Goal: Information Seeking & Learning: Compare options

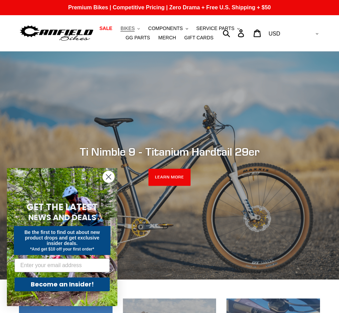
click at [134, 30] on span "BIKES" at bounding box center [127, 29] width 14 height 6
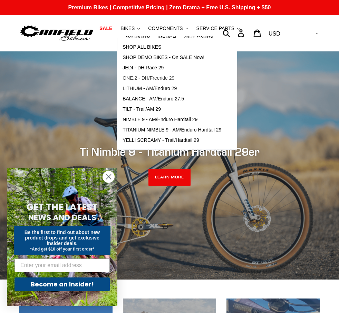
click at [150, 78] on span "ONE.2 - DH/Freeride 29" at bounding box center [148, 78] width 52 height 6
click at [158, 87] on span "LITHIUM - AM/Enduro 29" at bounding box center [149, 89] width 54 height 6
click at [148, 77] on span "ONE.2 - DH/Freeride 29" at bounding box center [148, 78] width 52 height 6
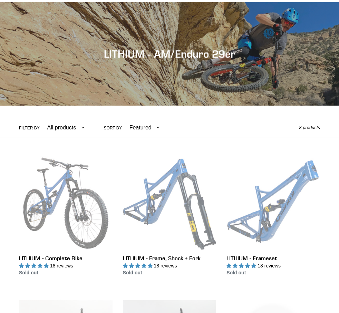
scroll to position [59, 0]
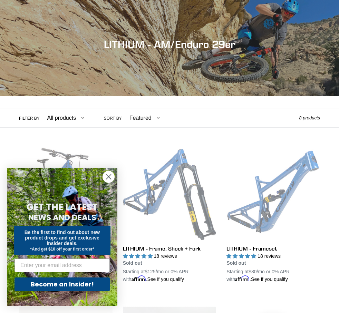
click at [109, 174] on circle "Close dialog" at bounding box center [108, 176] width 11 height 11
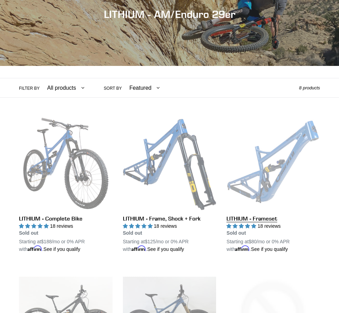
scroll to position [90, 0]
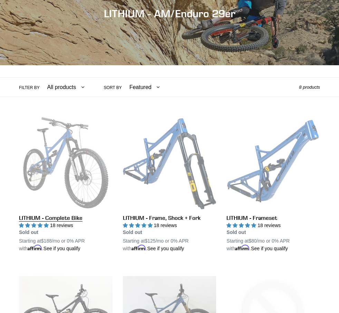
click at [88, 164] on link "LITHIUM - Complete Bike" at bounding box center [65, 184] width 93 height 136
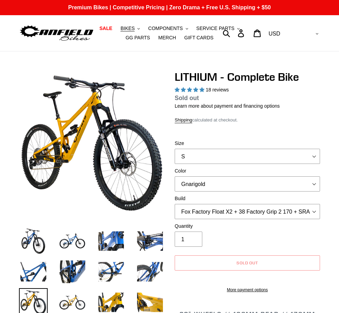
select select "highest-rating"
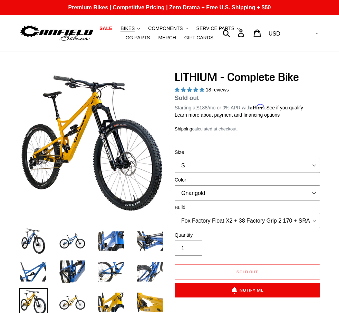
select select "L"
select select "Blue Velvet"
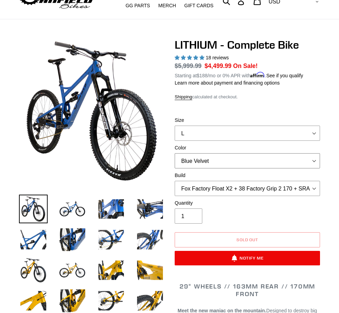
scroll to position [28, 0]
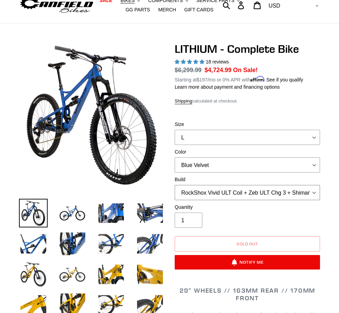
select select "Fox Factory Float X2 + 38 Factory Grip 2 170 + Shimano XT"
select select "Stealth Black"
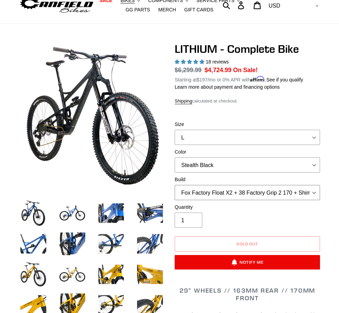
select select "RockShox Vivid ULT Coil + Zeb ULT Chg 3 + Shimano XT"
select select "Gnarigold"
select select "Fox Factory Float X2 + 38 Factory Grip 2 170 + Shimano XT"
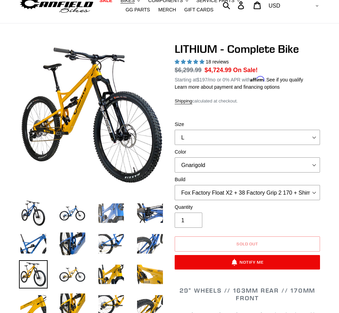
click at [121, 210] on img at bounding box center [111, 213] width 29 height 29
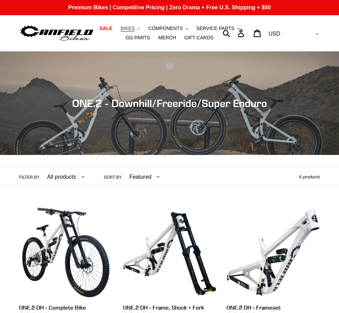
click at [138, 28] on button "BIKES .cls-1{fill:#231f20}" at bounding box center [130, 28] width 26 height 9
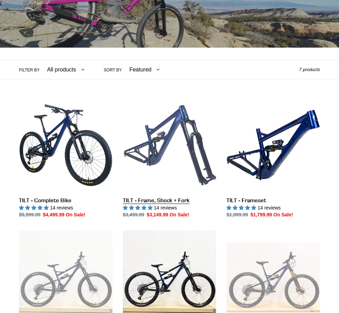
scroll to position [110, 0]
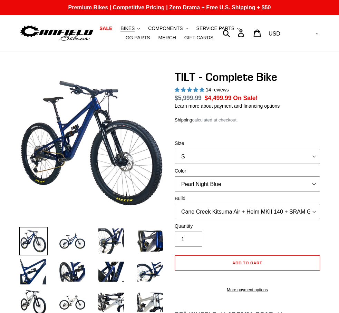
select select "highest-rating"
select select "L"
select select "Cane Creek Kitsuma Air + Helm MKII 140 + Shimano XT"
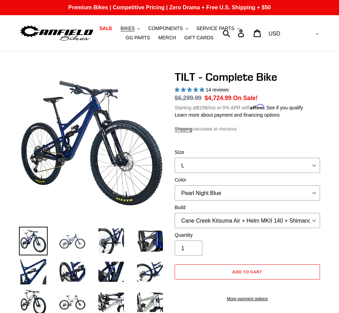
click at [75, 242] on img at bounding box center [72, 241] width 29 height 29
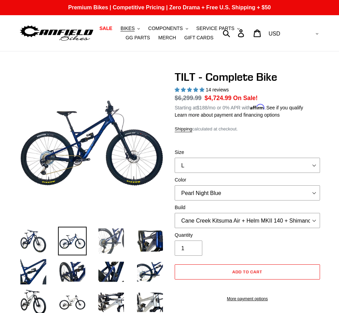
click at [112, 236] on img at bounding box center [111, 241] width 29 height 29
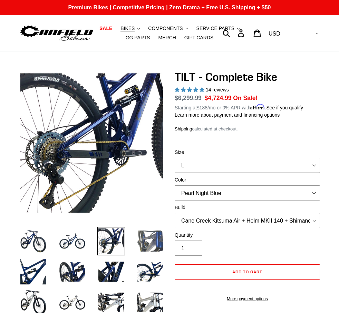
click at [140, 234] on img at bounding box center [150, 241] width 29 height 29
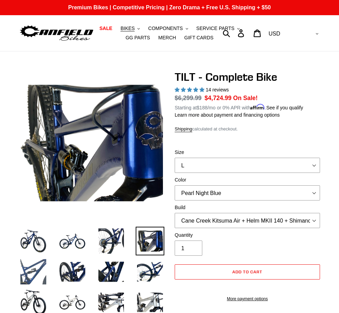
click at [36, 269] on img at bounding box center [33, 271] width 29 height 29
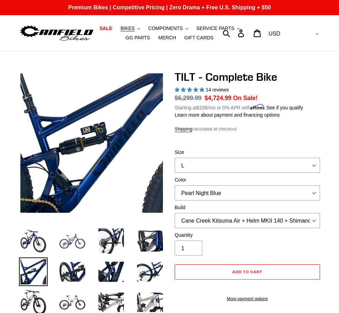
click at [79, 238] on img at bounding box center [72, 241] width 29 height 29
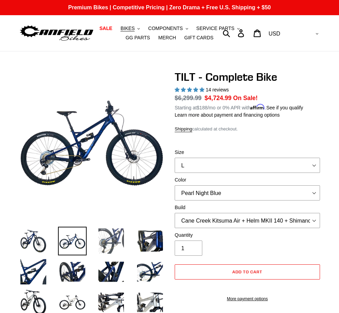
click at [107, 231] on img at bounding box center [111, 241] width 29 height 29
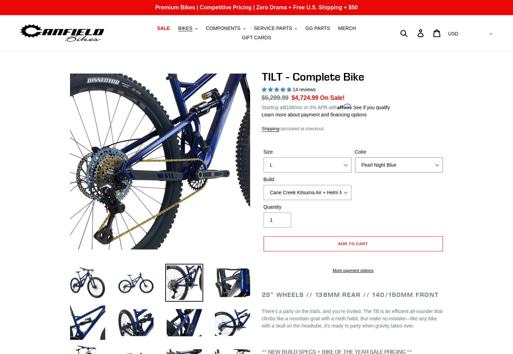
select select "Raw"
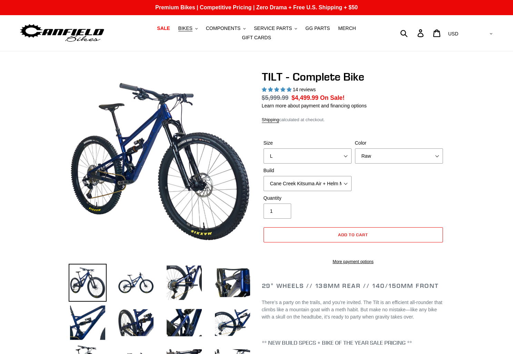
select select "highest-rating"
click at [90, 291] on img at bounding box center [88, 283] width 38 height 38
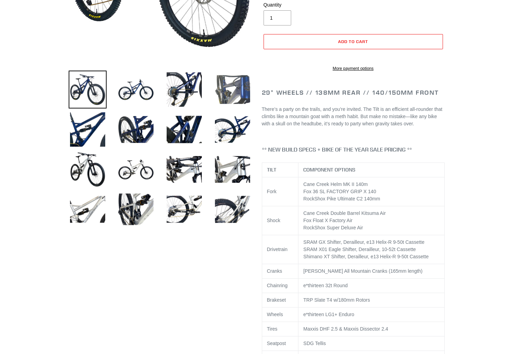
scroll to position [194, 0]
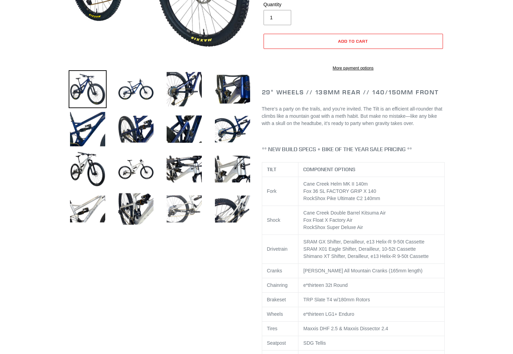
click at [201, 209] on img at bounding box center [184, 209] width 38 height 38
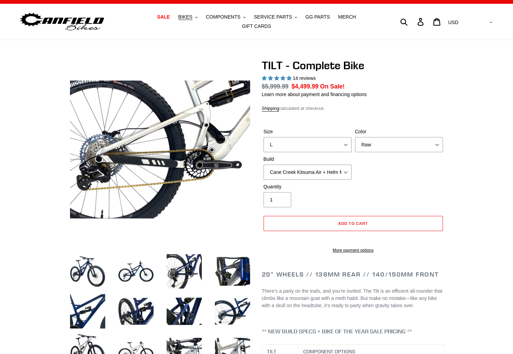
scroll to position [18, 0]
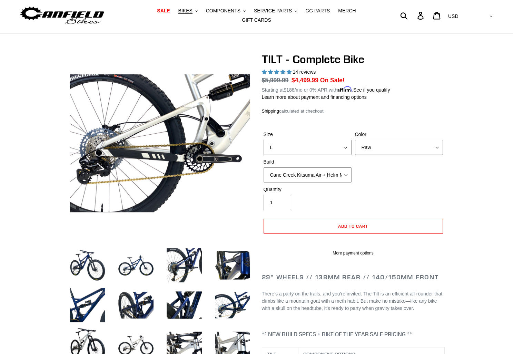
select select "Stealth Silver"
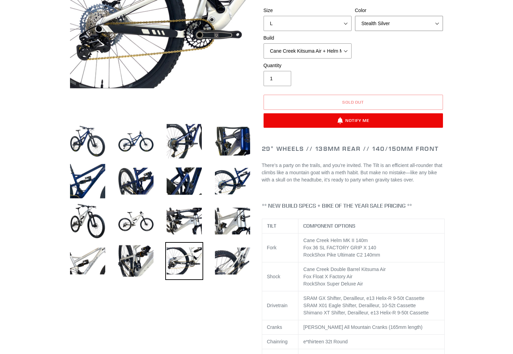
scroll to position [158, 0]
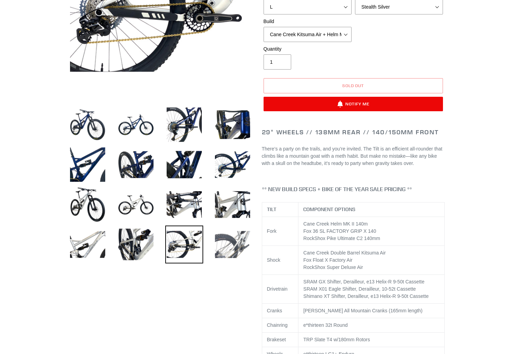
click at [243, 237] on img at bounding box center [232, 245] width 38 height 38
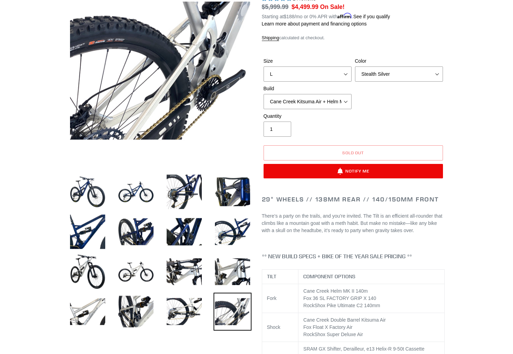
scroll to position [84, 0]
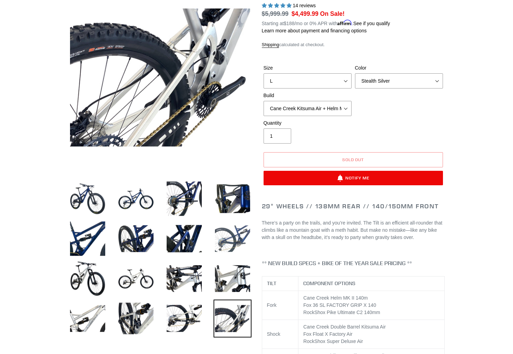
click at [241, 227] on img at bounding box center [232, 239] width 38 height 38
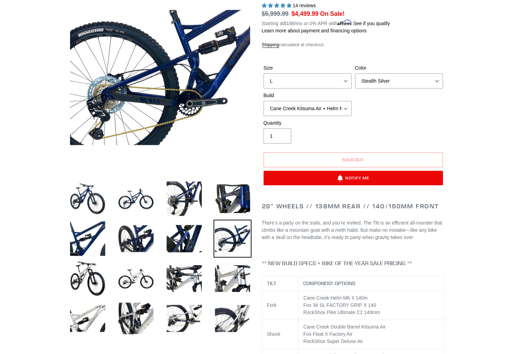
click at [238, 230] on img at bounding box center [232, 239] width 38 height 38
click at [127, 281] on img at bounding box center [136, 279] width 38 height 38
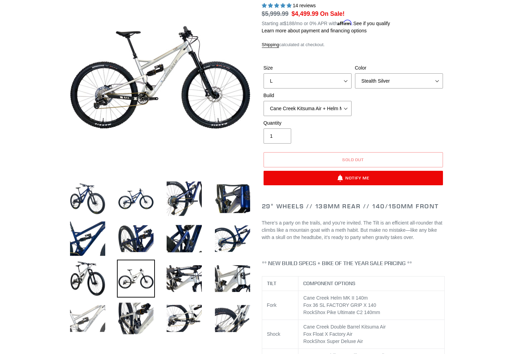
click at [89, 313] on img at bounding box center [88, 319] width 38 height 38
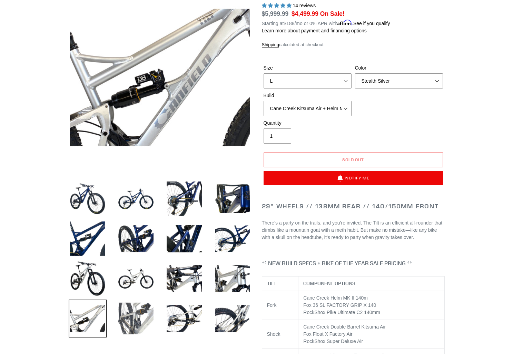
click at [120, 314] on img at bounding box center [136, 319] width 38 height 38
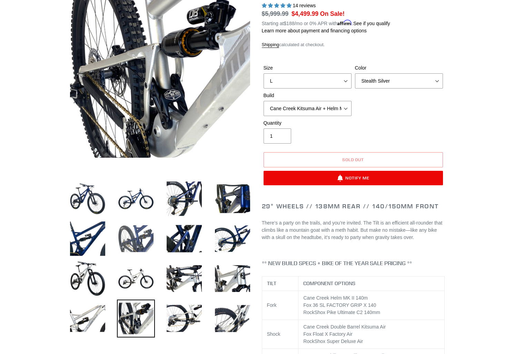
click at [130, 240] on img at bounding box center [136, 239] width 38 height 38
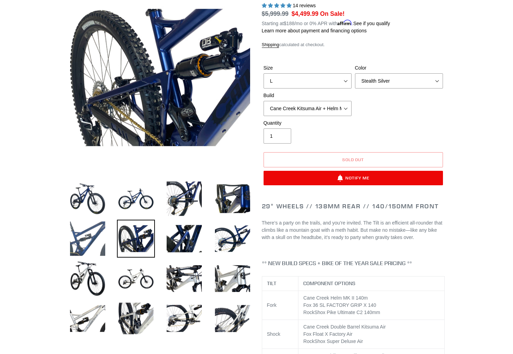
click at [88, 234] on img at bounding box center [88, 239] width 38 height 38
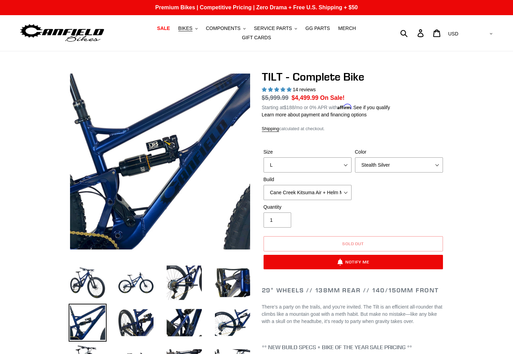
scroll to position [0, 0]
